Goal: Task Accomplishment & Management: Manage account settings

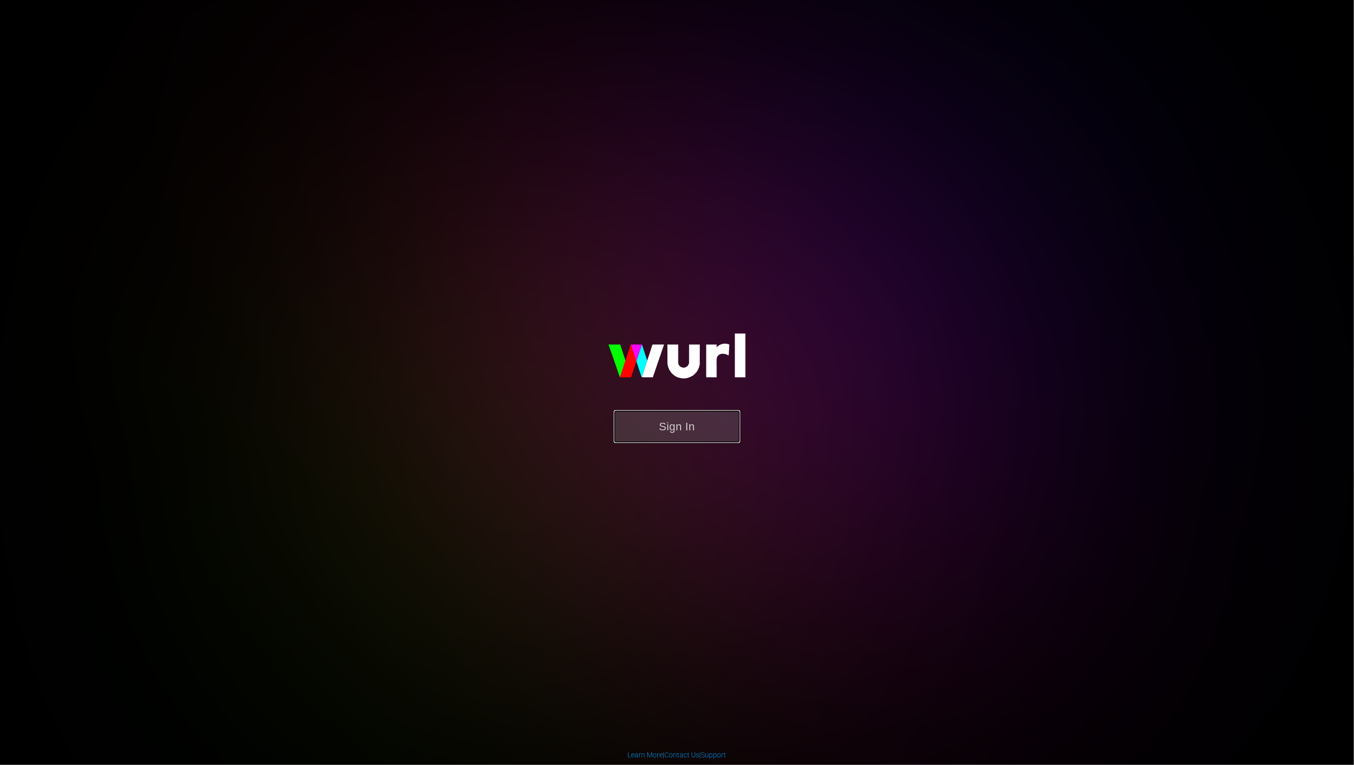
click at [653, 419] on button "Sign In" at bounding box center [677, 426] width 127 height 33
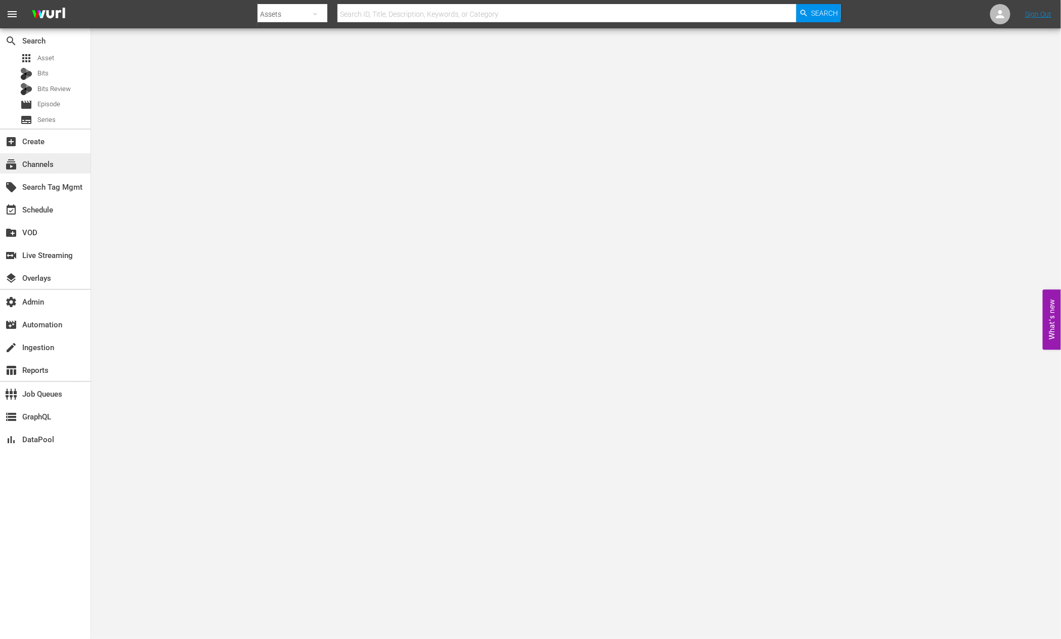
click at [59, 161] on div "subscriptions Channels" at bounding box center [45, 163] width 91 height 20
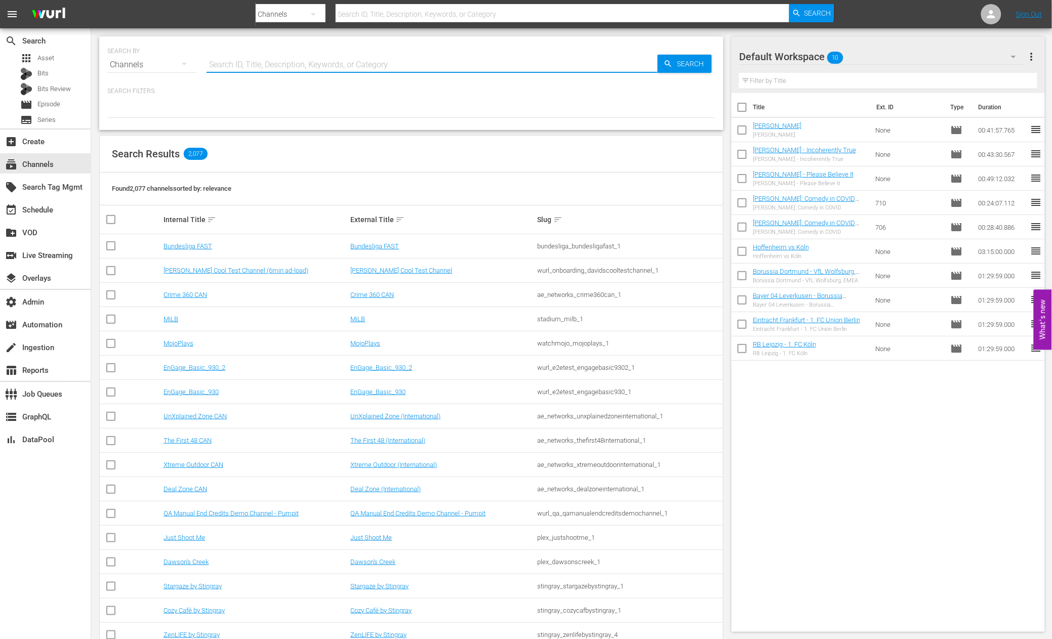
click at [319, 57] on input "text" at bounding box center [431, 65] width 451 height 24
type input "africaxp"
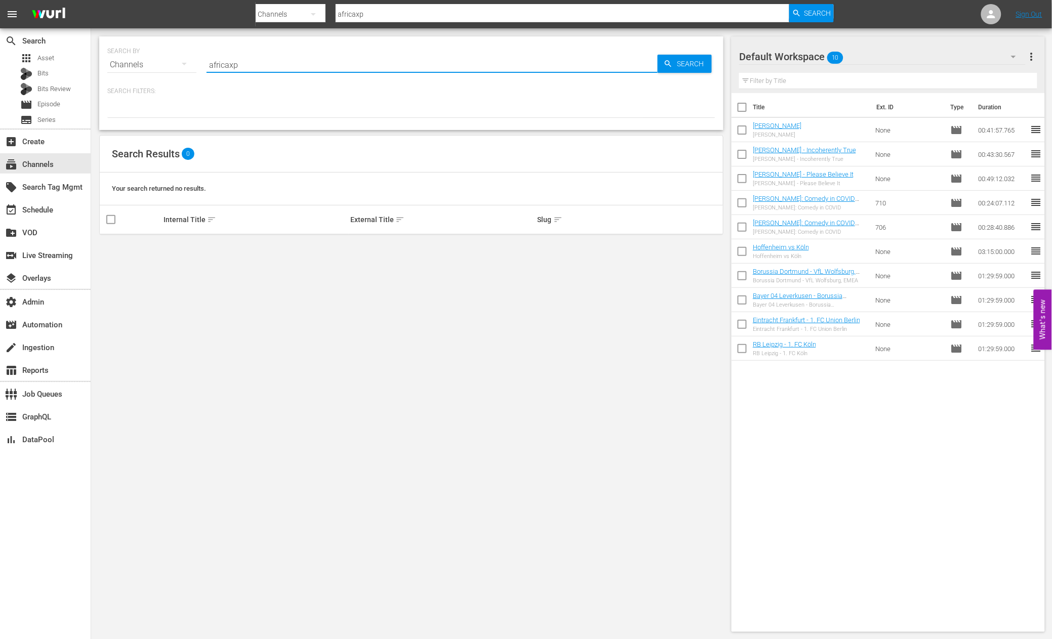
click at [746, 107] on input "checkbox" at bounding box center [741, 109] width 21 height 21
checkbox input "true"
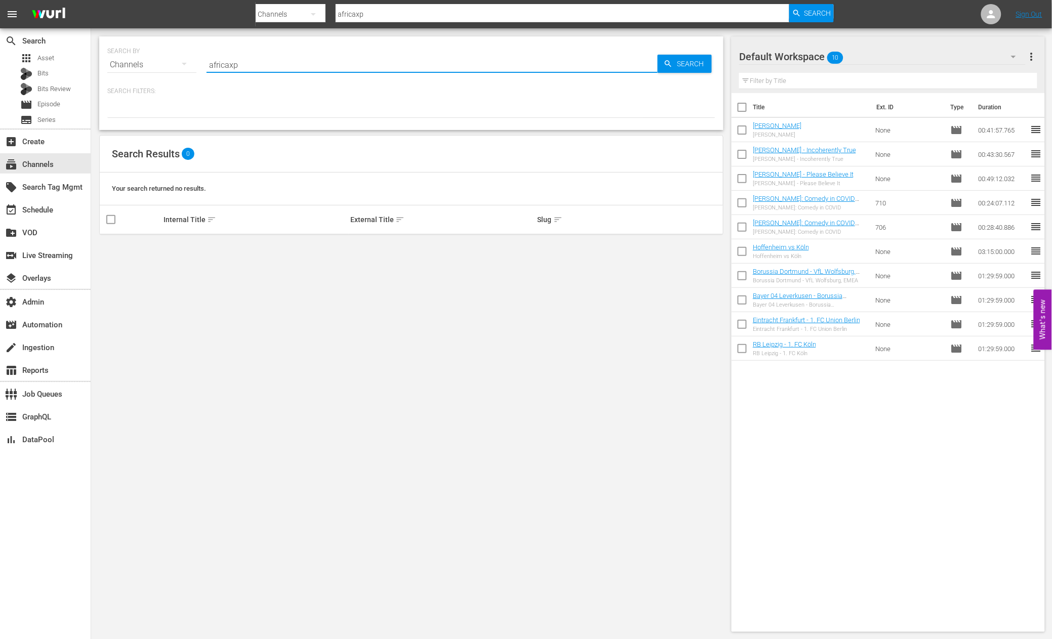
checkbox input "true"
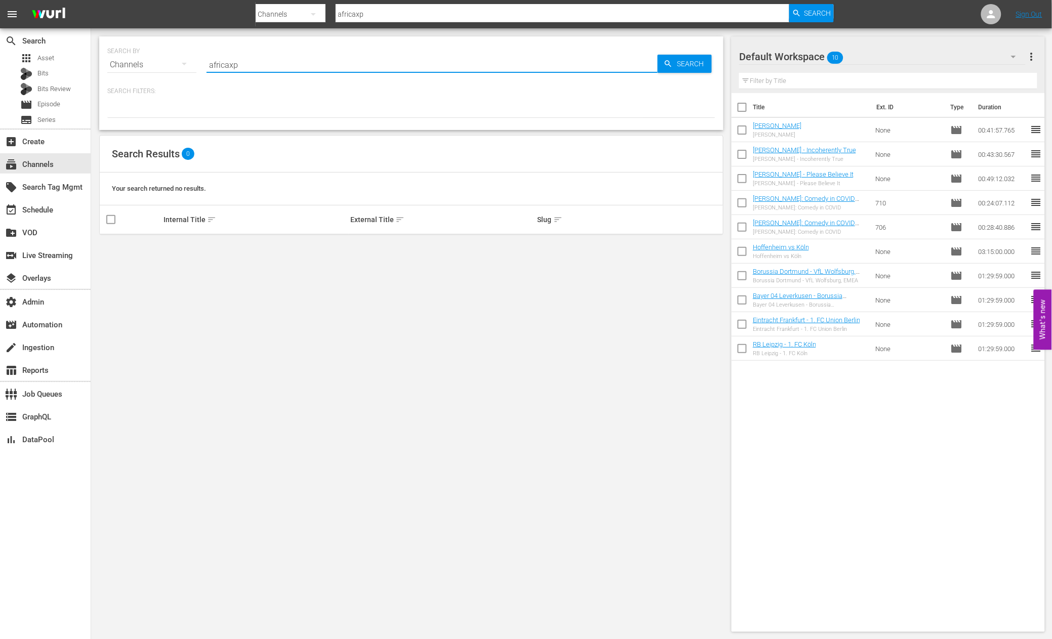
checkbox input "true"
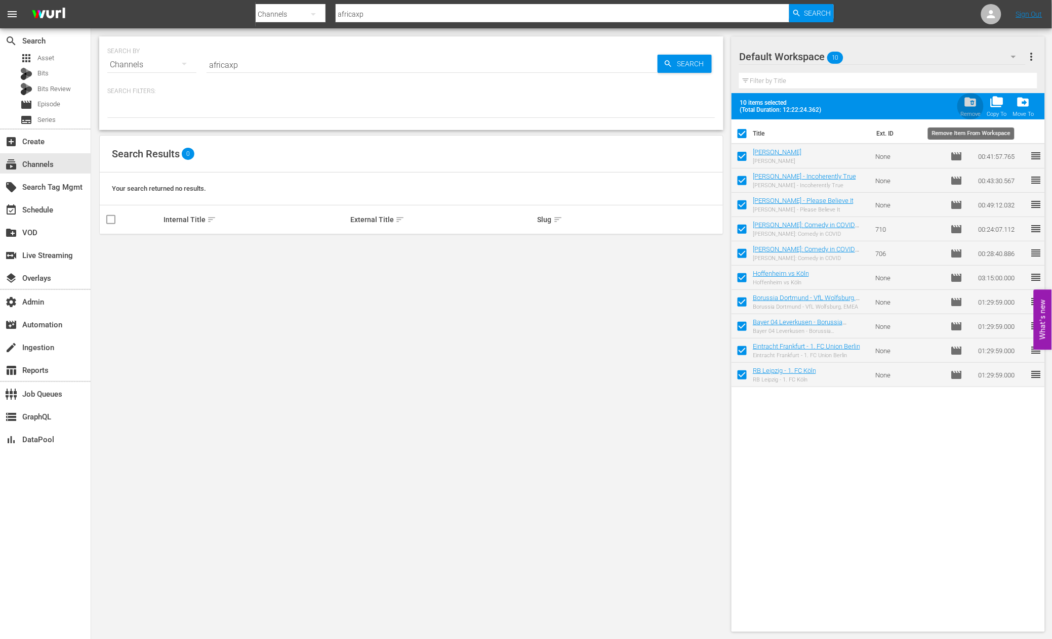
click at [971, 100] on span "folder_delete" at bounding box center [971, 102] width 14 height 14
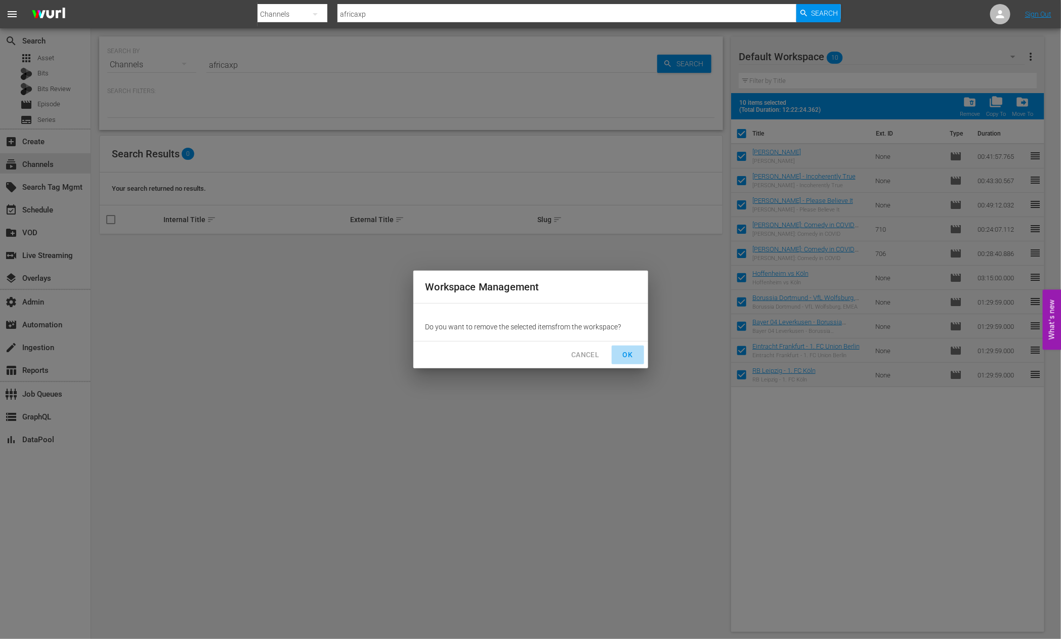
click at [627, 351] on span "OK" at bounding box center [628, 355] width 16 height 13
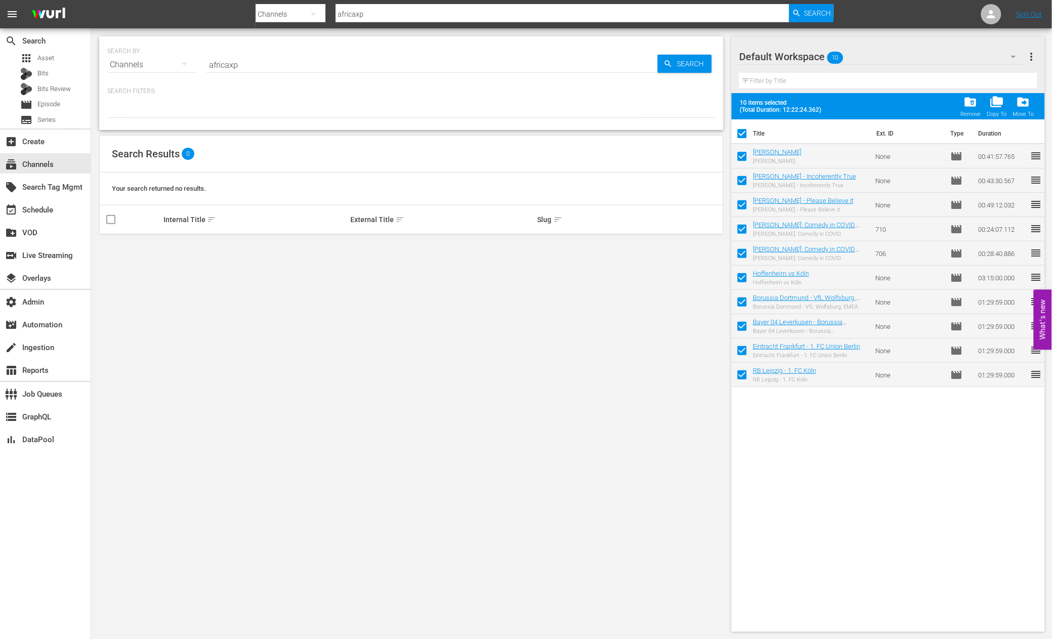
checkbox input "false"
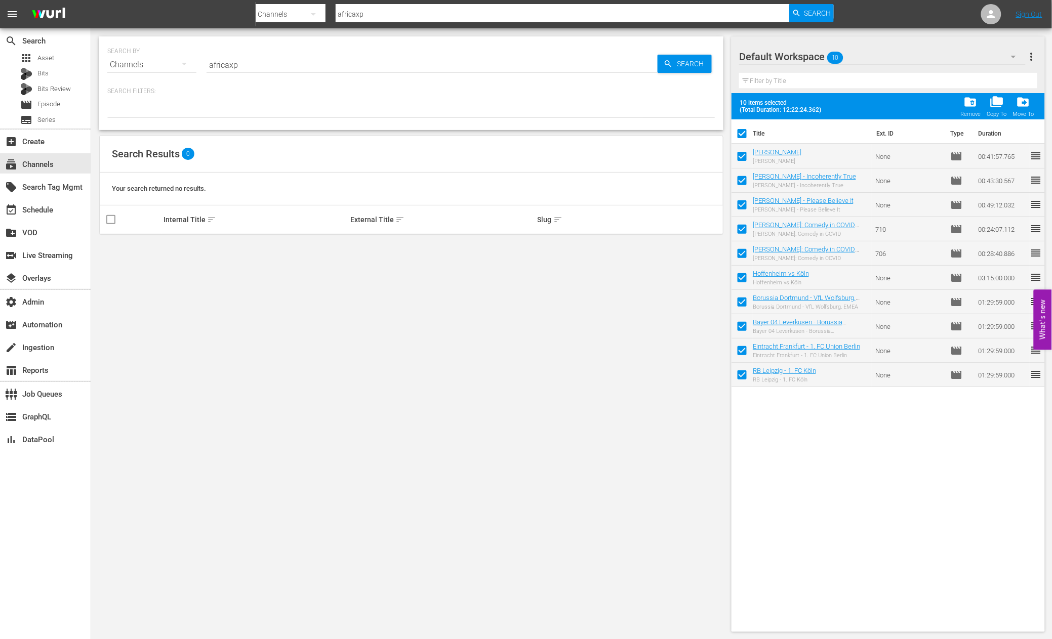
checkbox input "false"
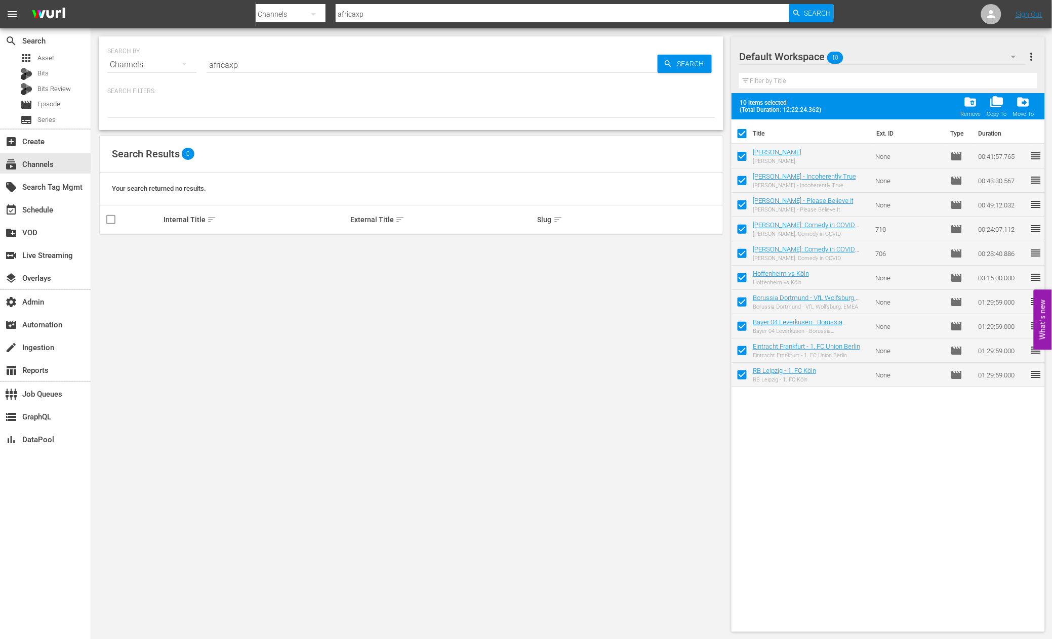
checkbox input "false"
